Goal: Check status

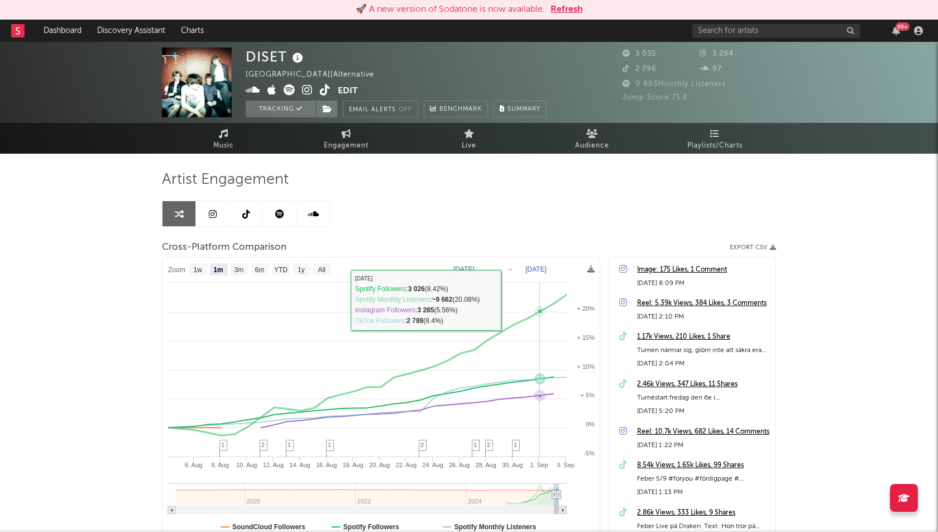
select select "1m"
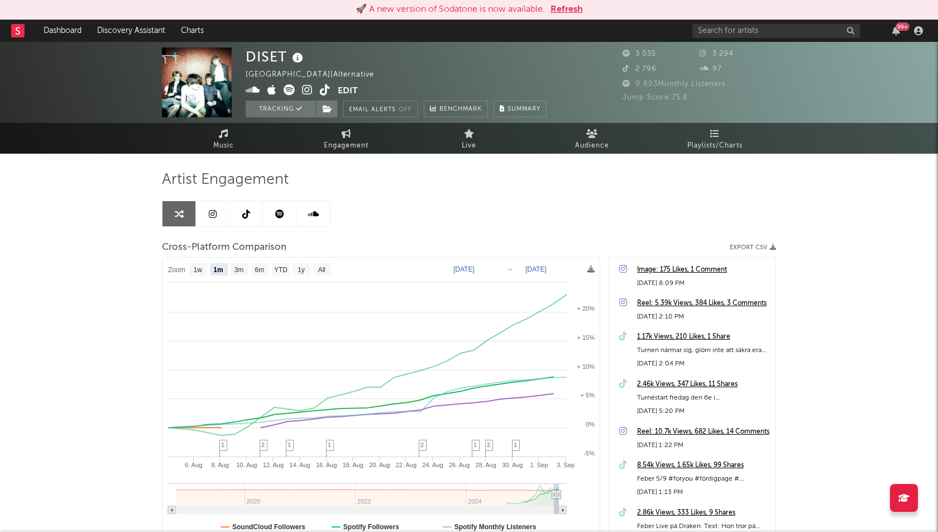
type input "[DATE]"
select select "3m"
type input "[DATE]"
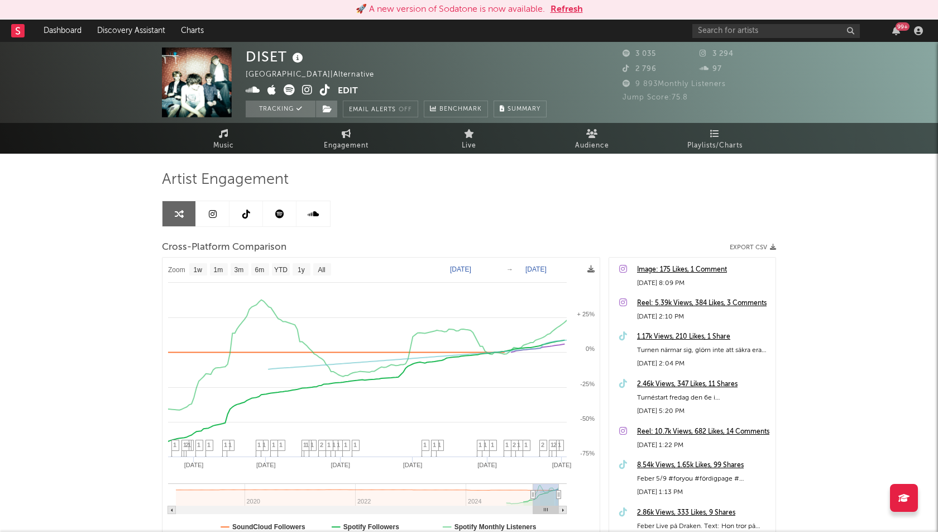
select select "6m"
type input "[DATE]"
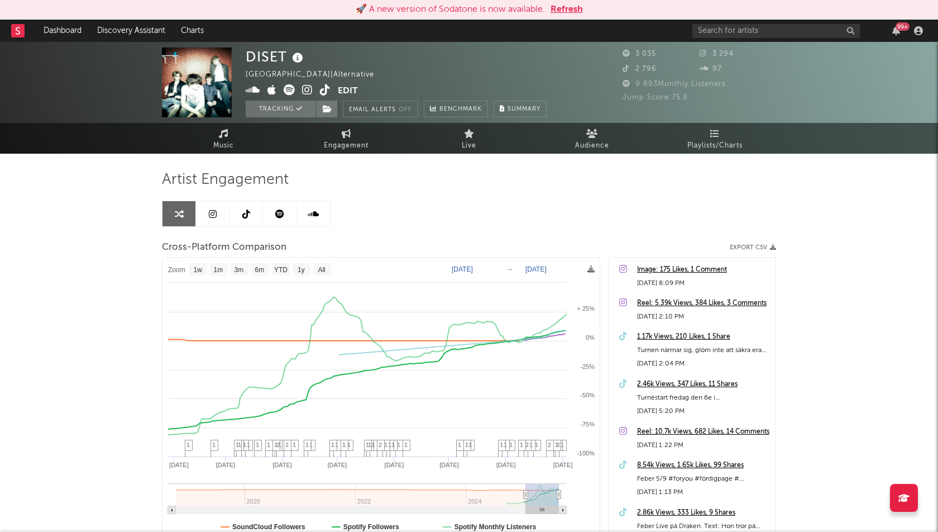
select select "1w"
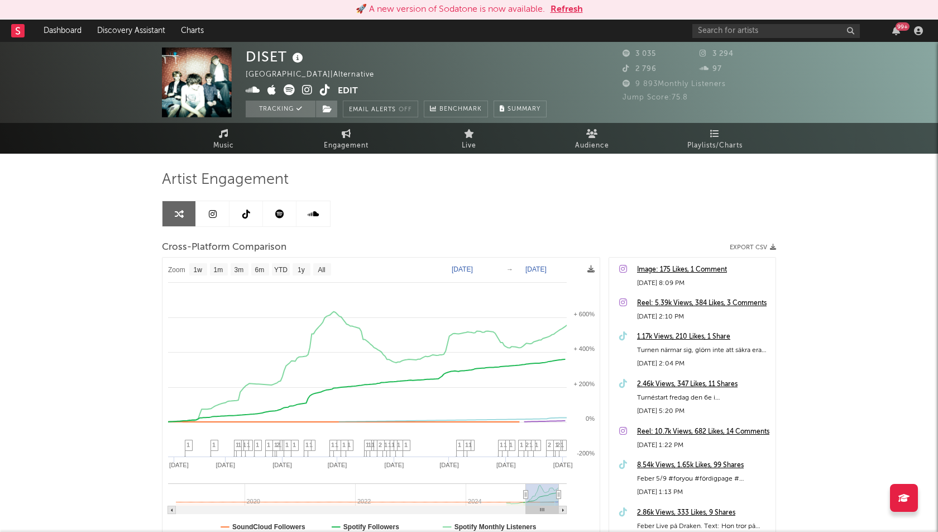
drag, startPoint x: 554, startPoint y: 493, endPoint x: 545, endPoint y: 485, distance: 12.7
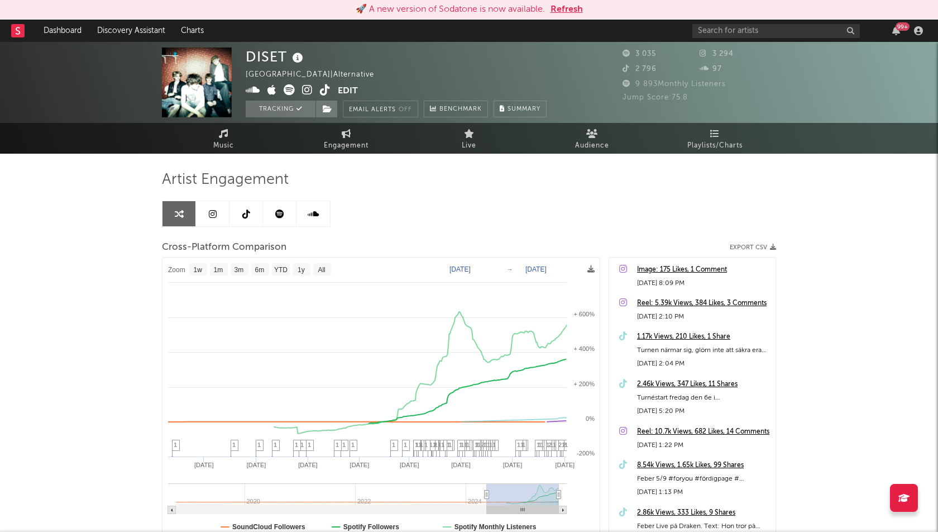
type input "[DATE]"
select select "1w"
drag, startPoint x: 527, startPoint y: 493, endPoint x: 492, endPoint y: 493, distance: 35.8
click at [39, 299] on div "DISET [GEOGRAPHIC_DATA] | Alternative Edit Tracking Email Alerts Off Benchmark …" at bounding box center [469, 335] width 938 height 587
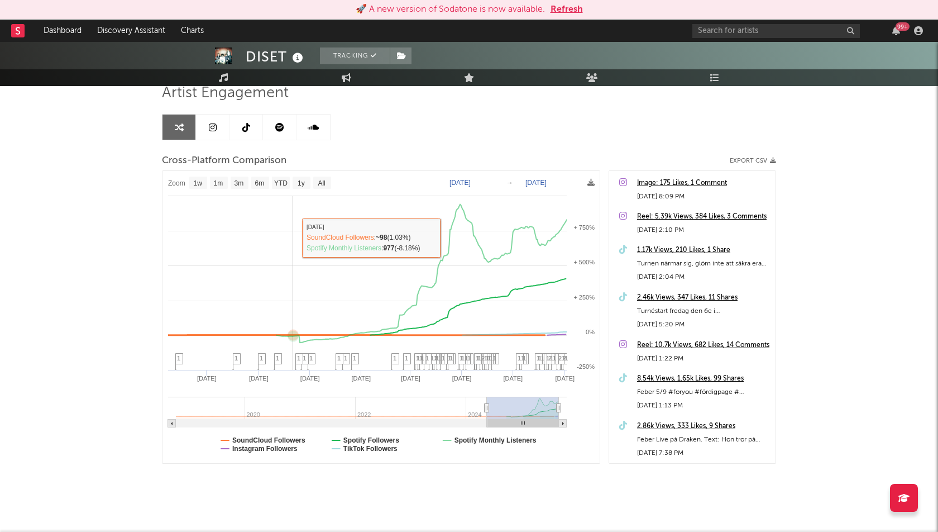
scroll to position [96, 0]
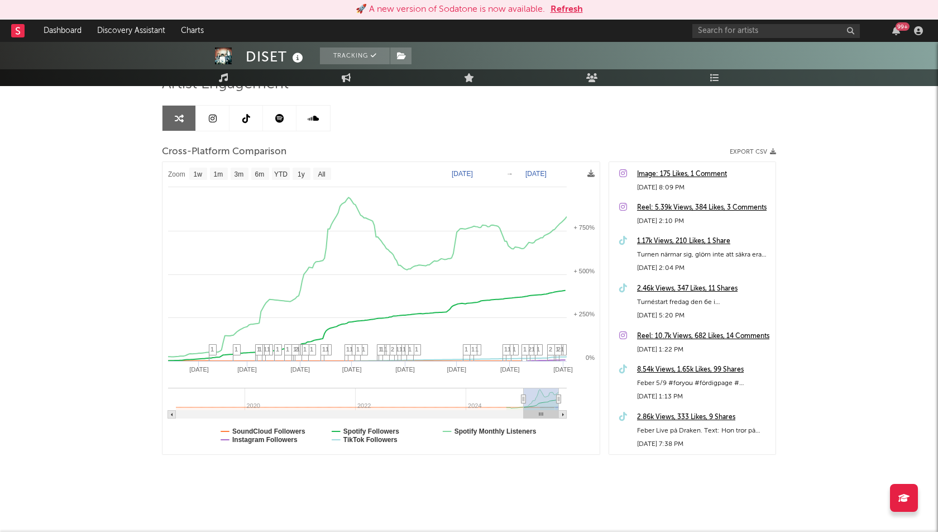
type input "[DATE]"
select select "1w"
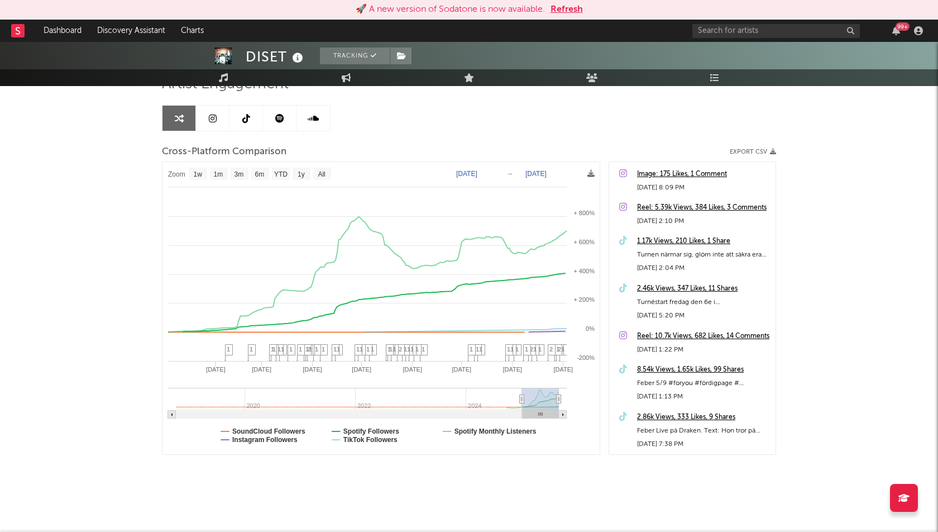
drag, startPoint x: 484, startPoint y: 397, endPoint x: 533, endPoint y: 396, distance: 49.2
type input "[DATE]"
select select "6m"
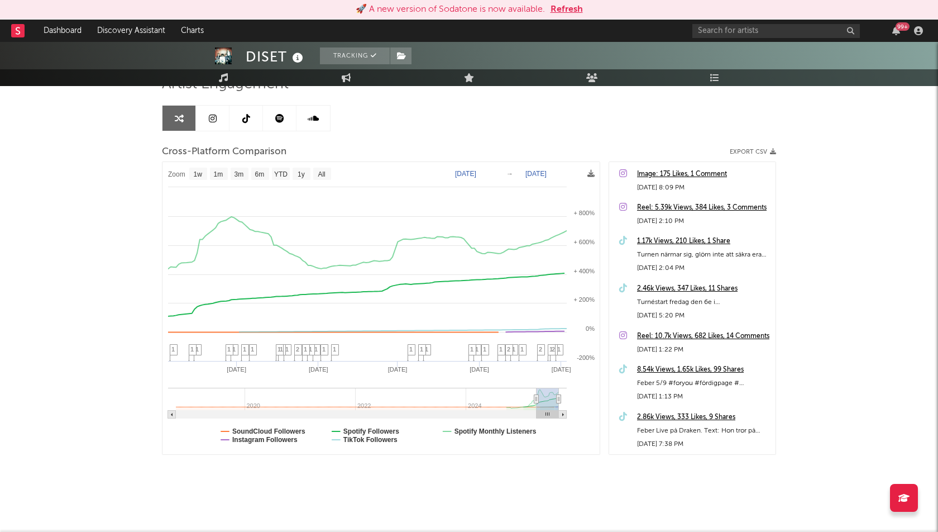
type input "[DATE]"
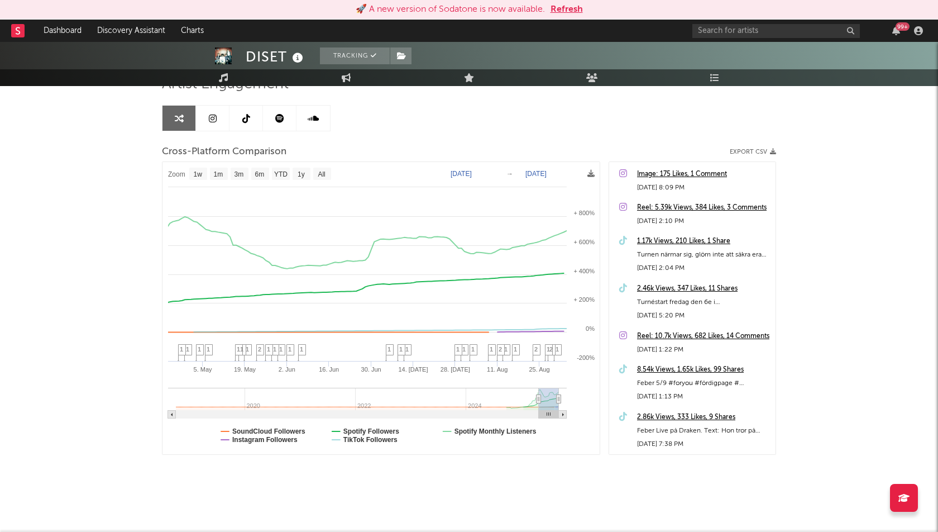
select select "1w"
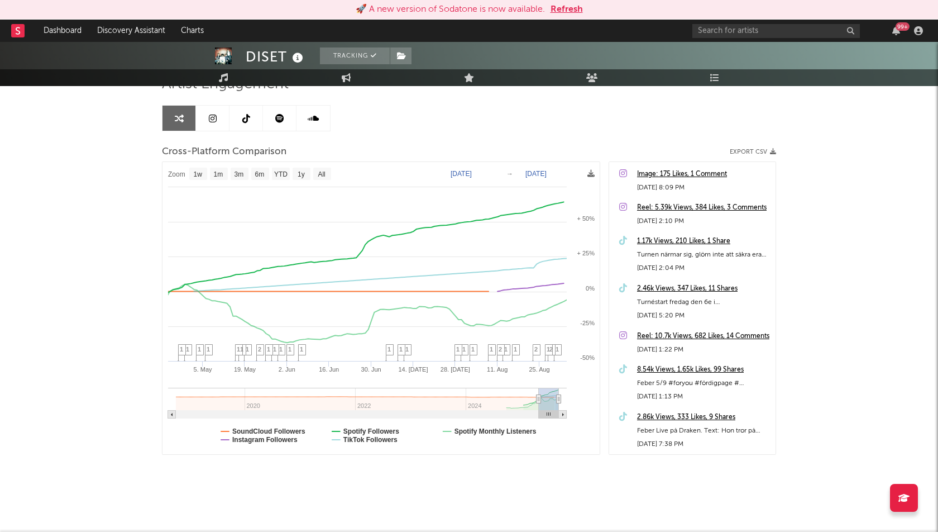
drag, startPoint x: 524, startPoint y: 398, endPoint x: 547, endPoint y: 401, distance: 23.7
